Goal: Task Accomplishment & Management: Use online tool/utility

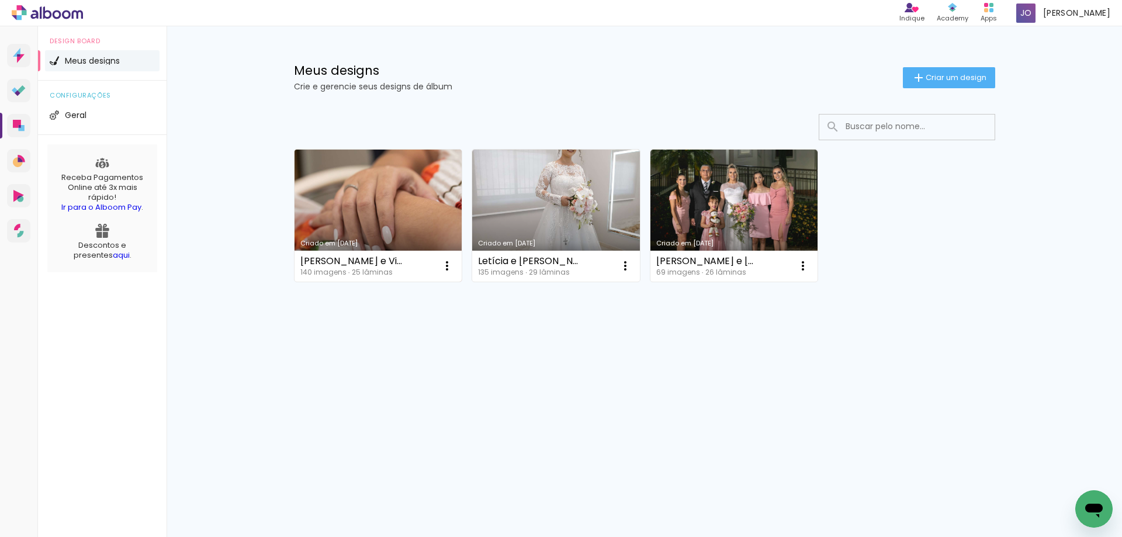
click at [320, 210] on link "Criado em [DATE]" at bounding box center [379, 216] width 168 height 132
